Goal: Task Accomplishment & Management: Complete application form

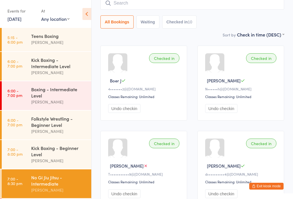
click at [176, 3] on input "search" at bounding box center [191, 3] width 183 height 13
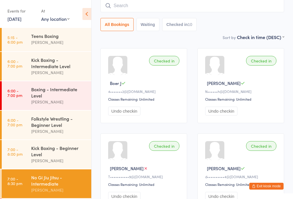
scroll to position [46, 0]
type input "[PERSON_NAME]"
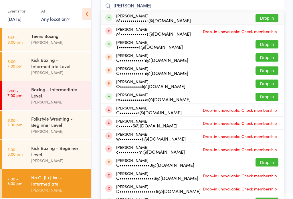
click at [269, 22] on button "Drop in" at bounding box center [266, 18] width 23 height 8
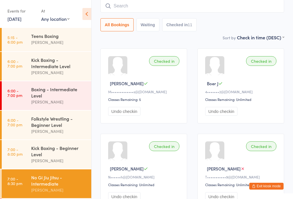
click at [268, 190] on button "Exit kiosk mode" at bounding box center [266, 186] width 34 height 7
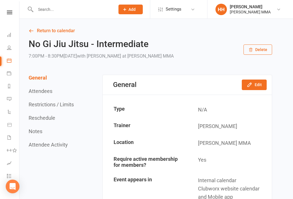
click at [131, 13] on button "Add" at bounding box center [130, 10] width 24 height 10
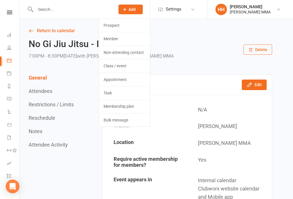
click at [135, 27] on link "Prospect" at bounding box center [124, 25] width 51 height 13
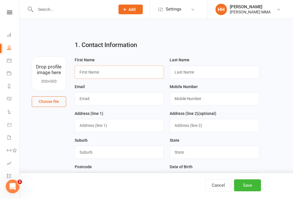
click at [127, 75] on input "text" at bounding box center [119, 72] width 89 height 13
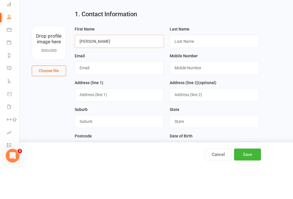
type input "[PERSON_NAME]"
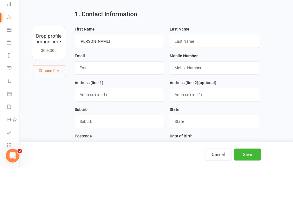
click at [212, 66] on input "text" at bounding box center [213, 72] width 89 height 13
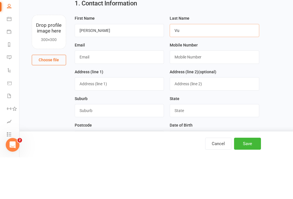
type input "Vu"
click at [104, 92] on input "text" at bounding box center [119, 98] width 89 height 13
type input "[EMAIL_ADDRESS][DOMAIN_NAME]"
click at [216, 92] on input "text" at bounding box center [213, 98] width 89 height 13
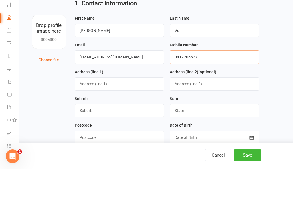
scroll to position [12, 0]
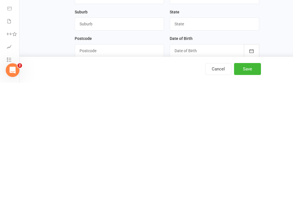
type input "0412206527"
click at [135, 134] on input "text" at bounding box center [119, 140] width 89 height 13
type input "Hornsby"
click at [211, 134] on input "text" at bounding box center [213, 140] width 89 height 13
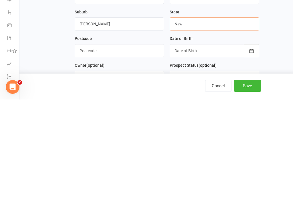
scroll to position [35, 0]
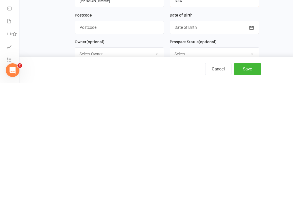
type input "Nsw"
click at [131, 137] on input "text" at bounding box center [119, 143] width 89 height 13
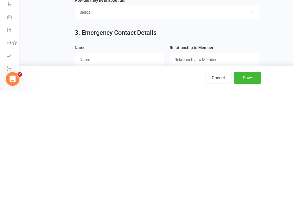
type input "2077"
click at [181, 114] on select "Select Through A Friend Social Media Google Walk by" at bounding box center [167, 120] width 184 height 13
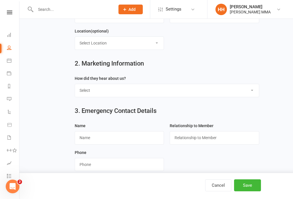
select select "Google"
click at [124, 138] on input "text" at bounding box center [119, 137] width 89 height 13
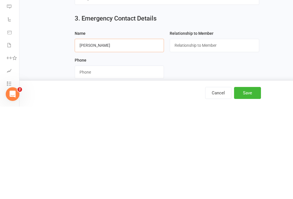
type input "Lucas Hoang"
click at [102, 158] on input "string" at bounding box center [119, 164] width 89 height 13
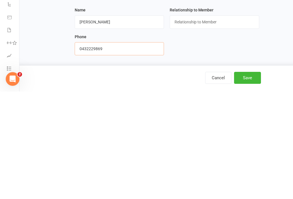
type input "0432229869"
click at [232, 123] on input "text" at bounding box center [213, 129] width 89 height 13
type input "Partner"
click at [249, 180] on button "Save" at bounding box center [247, 186] width 27 height 12
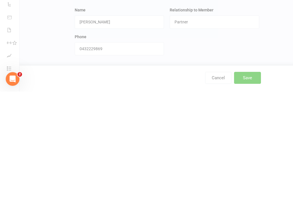
scroll to position [190, 0]
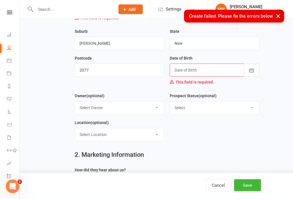
click at [206, 74] on div at bounding box center [213, 70] width 89 height 13
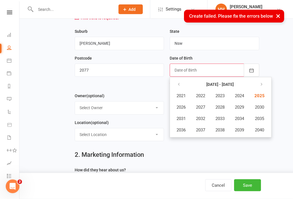
scroll to position [120, 0]
click at [223, 84] on strong "2021 - 2040" at bounding box center [219, 84] width 27 height 5
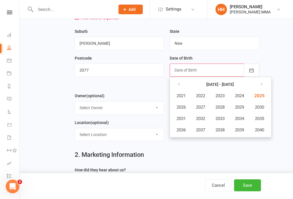
click at [177, 84] on icon "button" at bounding box center [179, 84] width 4 height 5
click at [179, 84] on icon "button" at bounding box center [179, 84] width 4 height 5
click at [202, 116] on button "1992" at bounding box center [200, 118] width 19 height 11
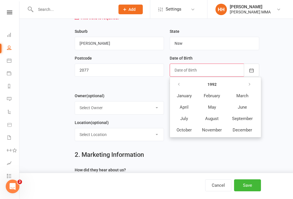
click at [245, 97] on span "March" at bounding box center [242, 95] width 12 height 5
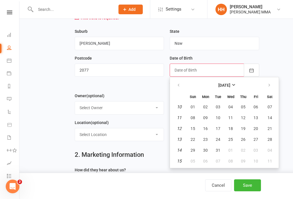
click at [206, 149] on span "30" at bounding box center [205, 150] width 5 height 5
type input "30 Mar 1992"
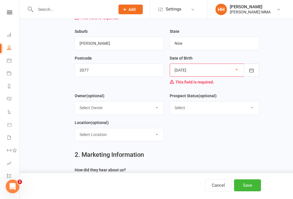
click at [255, 90] on div "Date of Birth 30 Mar 1992 March 1992 Sun Mon Tue Wed Thu Fri Sat 10 01 02 03 04…" at bounding box center [214, 74] width 95 height 38
click at [255, 192] on button "Save" at bounding box center [247, 186] width 27 height 12
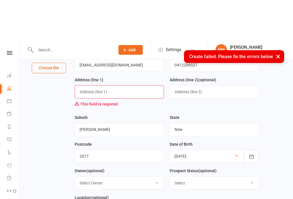
scroll to position [0, 0]
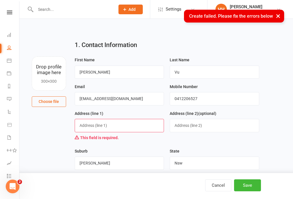
click at [118, 129] on input "text" at bounding box center [119, 125] width 89 height 13
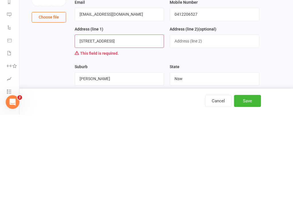
scroll to position [85, 0]
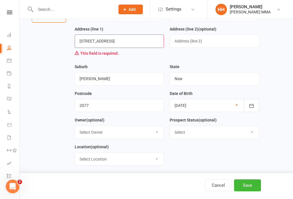
type input "215 Peats Ferry Road"
click at [255, 187] on button "Save" at bounding box center [247, 186] width 27 height 12
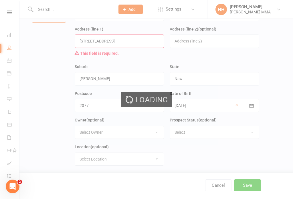
scroll to position [0, 0]
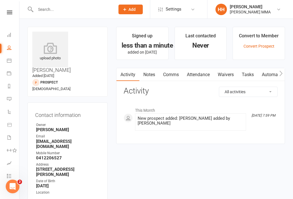
click at [233, 74] on link "Waivers" at bounding box center [225, 74] width 24 height 13
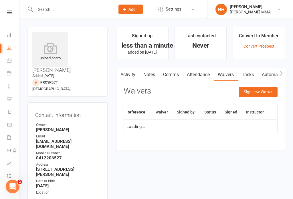
click at [255, 91] on button "Sign new Waiver" at bounding box center [258, 92] width 39 height 10
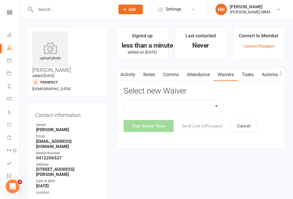
click at [211, 101] on select "Do not use - MEMBER GENERAL WAIVER Do not use - MEMBERSHIP SIGN UP Do not use -…" at bounding box center [173, 106] width 99 height 11
select select "10455"
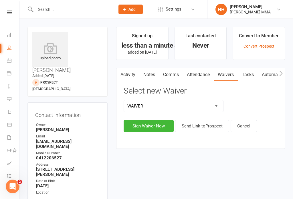
click at [147, 126] on button "Sign Waiver Now" at bounding box center [148, 126] width 50 height 12
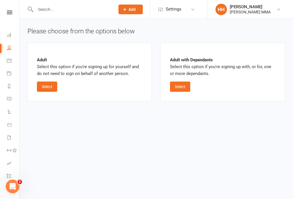
click at [50, 92] on button "Select" at bounding box center [47, 87] width 20 height 10
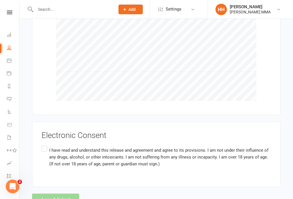
scroll to position [552, 0]
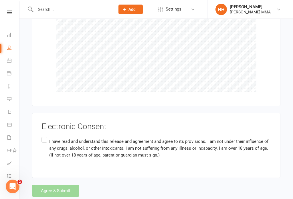
click at [41, 136] on label "I have read and understand this release and agreement and agree to its provisio…" at bounding box center [155, 148] width 229 height 25
click at [41, 136] on input "I have read and understand this release and agreement and agree to its provisio…" at bounding box center [43, 136] width 4 height 0
click at [55, 185] on button "Agree & Submit" at bounding box center [55, 191] width 47 height 12
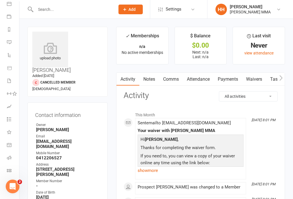
scroll to position [57, 0]
click at [7, 172] on icon at bounding box center [9, 171] width 5 height 5
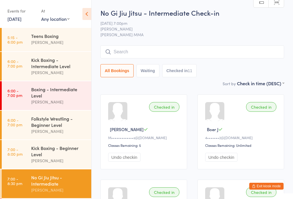
click at [255, 51] on input "search" at bounding box center [191, 51] width 183 height 13
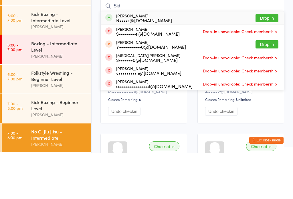
type input "Sid"
click at [267, 60] on button "Drop in" at bounding box center [266, 64] width 23 height 8
